Goal: Task Accomplishment & Management: Use online tool/utility

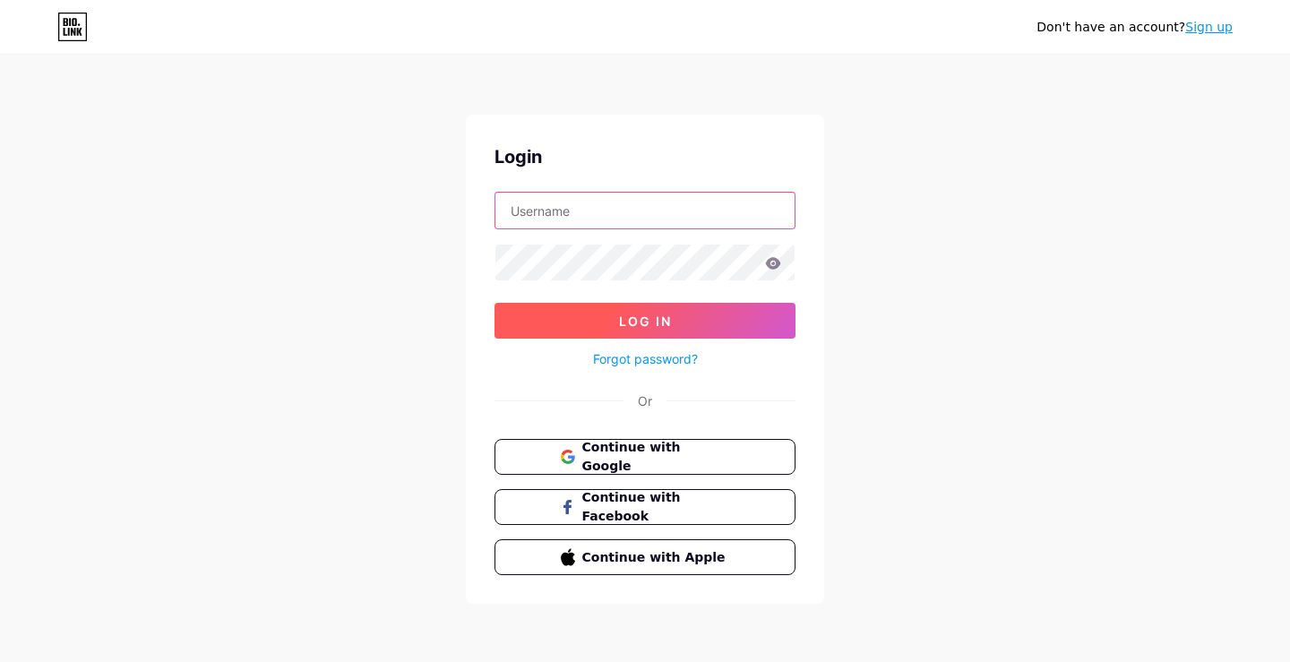
type input "aglplumbingflus"
click at [639, 333] on button "Log In" at bounding box center [644, 321] width 301 height 36
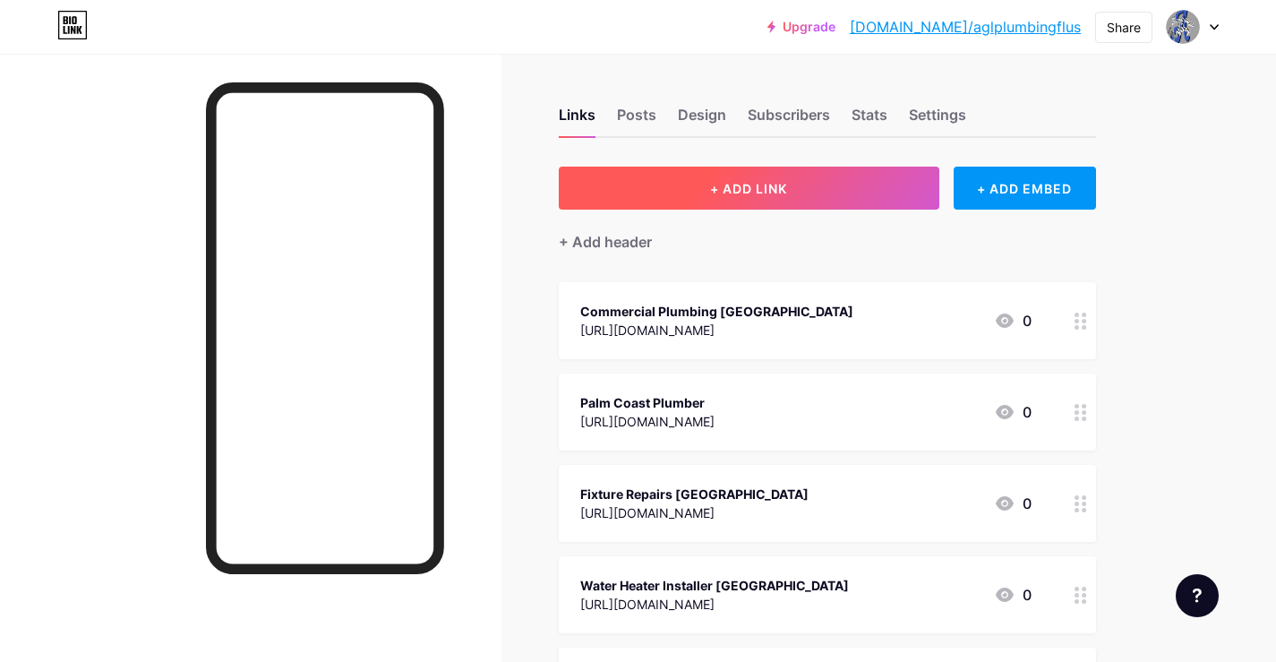
click at [745, 177] on button "+ ADD LINK" at bounding box center [749, 188] width 381 height 43
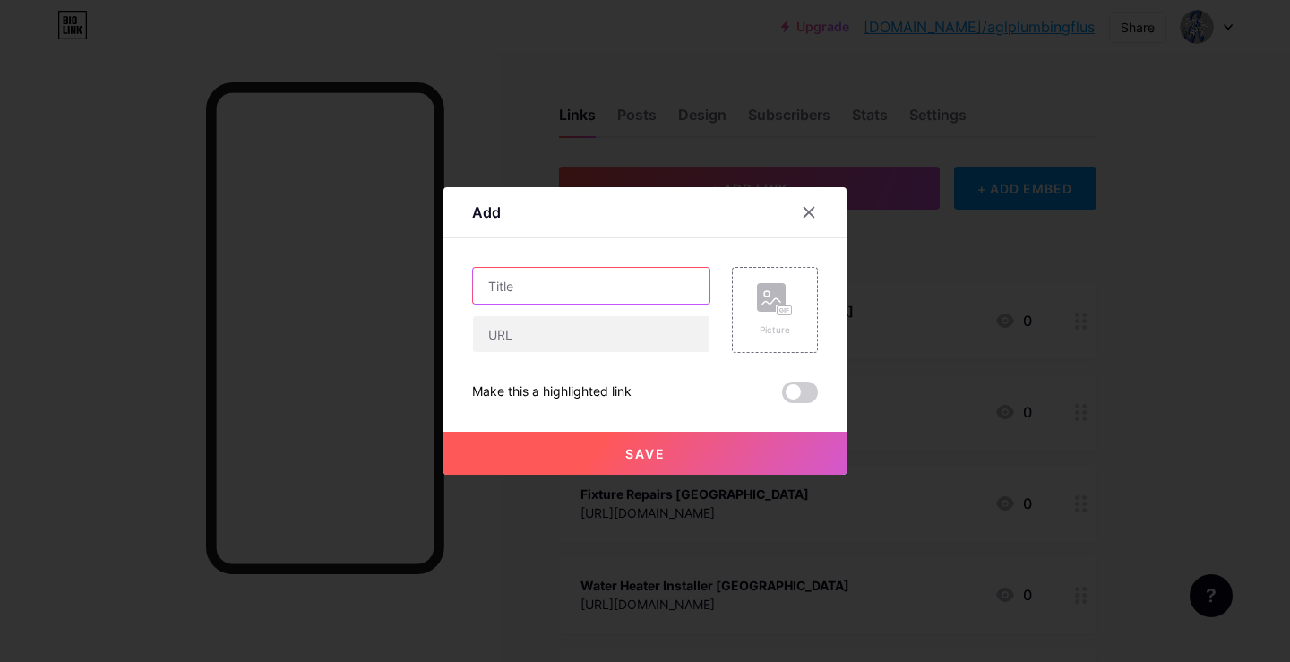
click at [598, 270] on input "text" at bounding box center [591, 286] width 236 height 36
paste input "Transform Your Home with Expert Renovation in [GEOGRAPHIC_DATA]"
type input "Transform Your Home with Expert Renovation in [GEOGRAPHIC_DATA]"
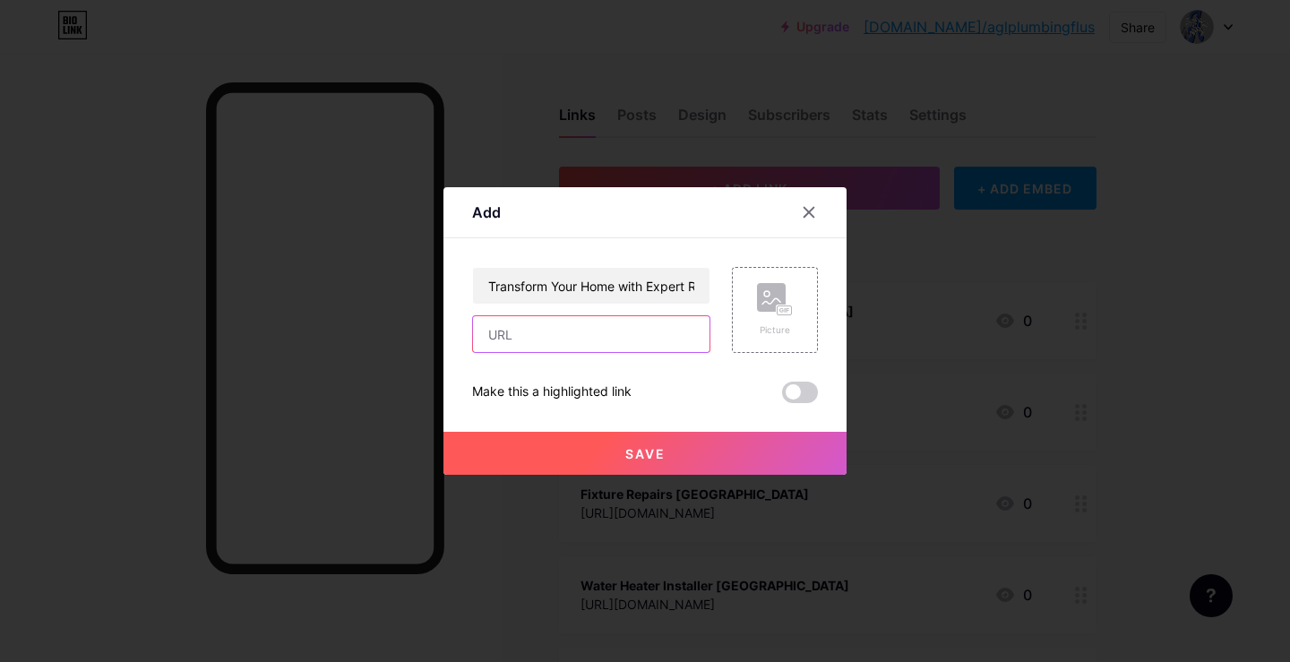
click at [569, 347] on input "text" at bounding box center [591, 334] width 236 height 36
paste input "[URL][DOMAIN_NAME]"
type input "[URL][DOMAIN_NAME]"
click at [632, 444] on button "Save" at bounding box center [644, 453] width 403 height 43
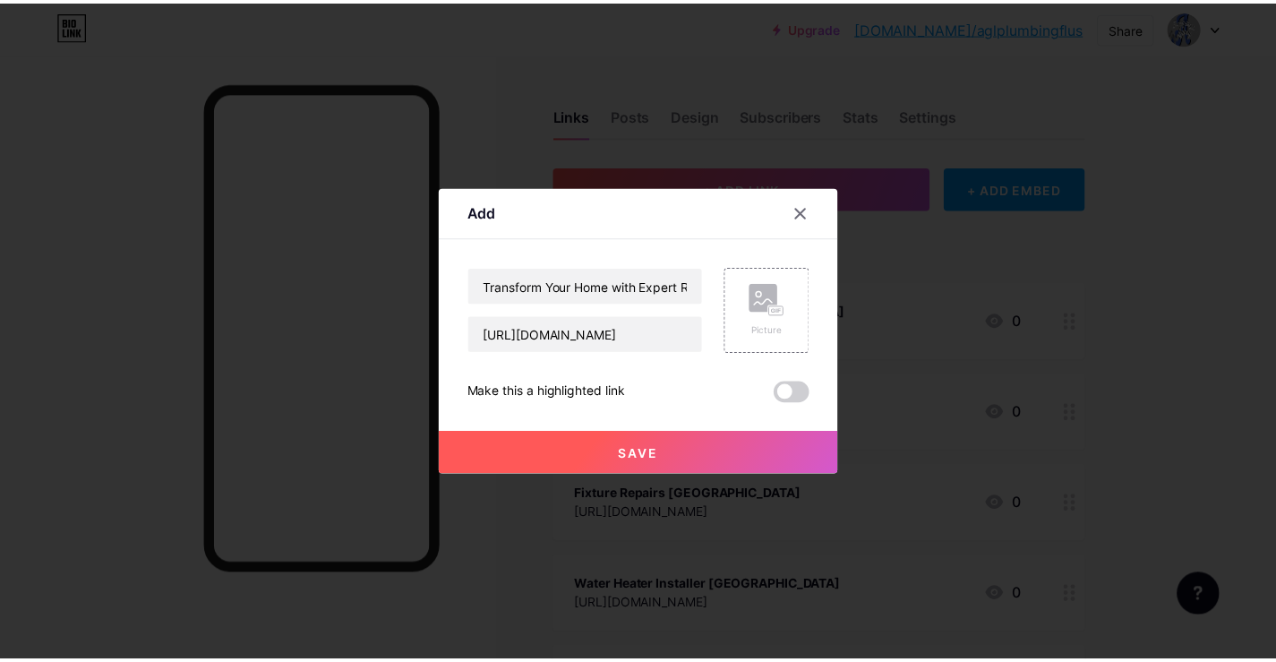
scroll to position [0, 0]
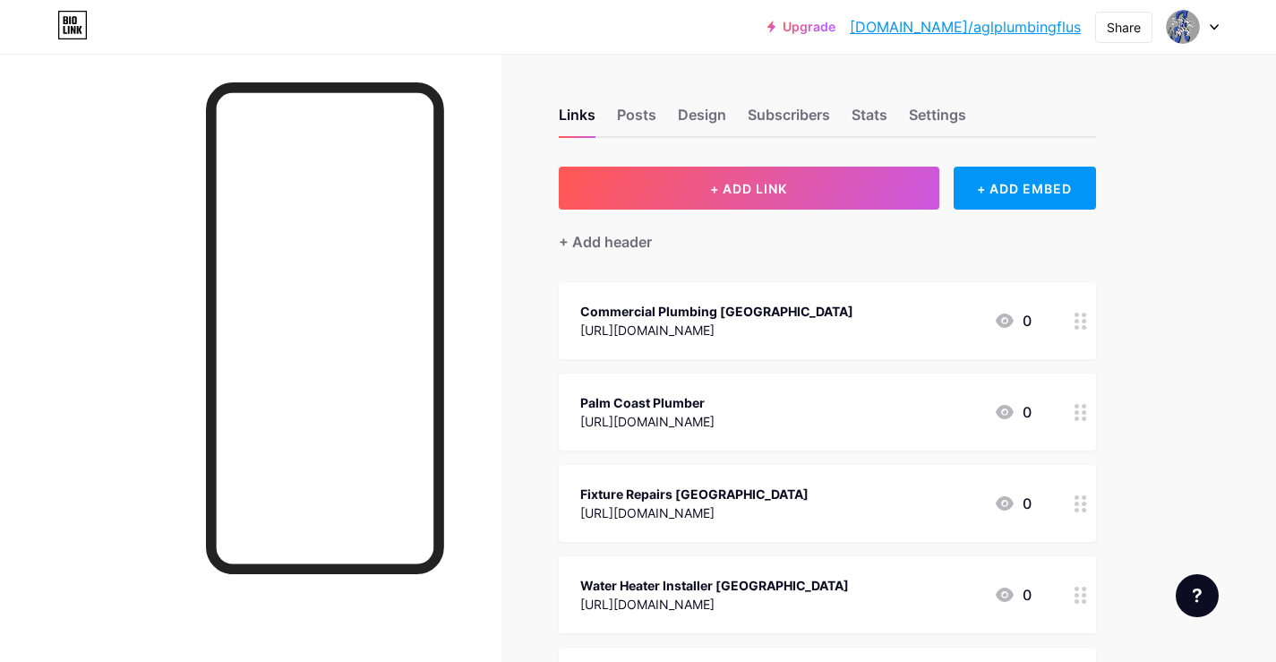
drag, startPoint x: 1119, startPoint y: 25, endPoint x: 1085, endPoint y: 36, distance: 34.8
click at [1120, 25] on div "Share" at bounding box center [1124, 27] width 34 height 19
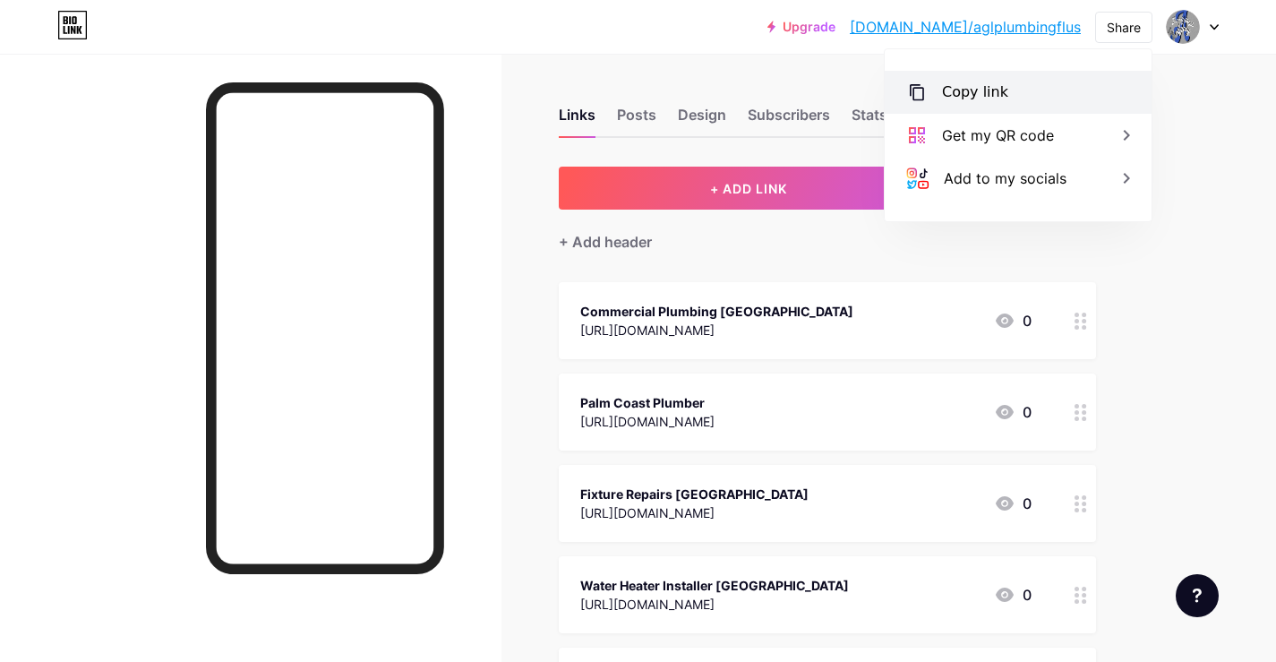
click at [953, 92] on div "Copy link" at bounding box center [975, 91] width 66 height 21
